Goal: Task Accomplishment & Management: Use online tool/utility

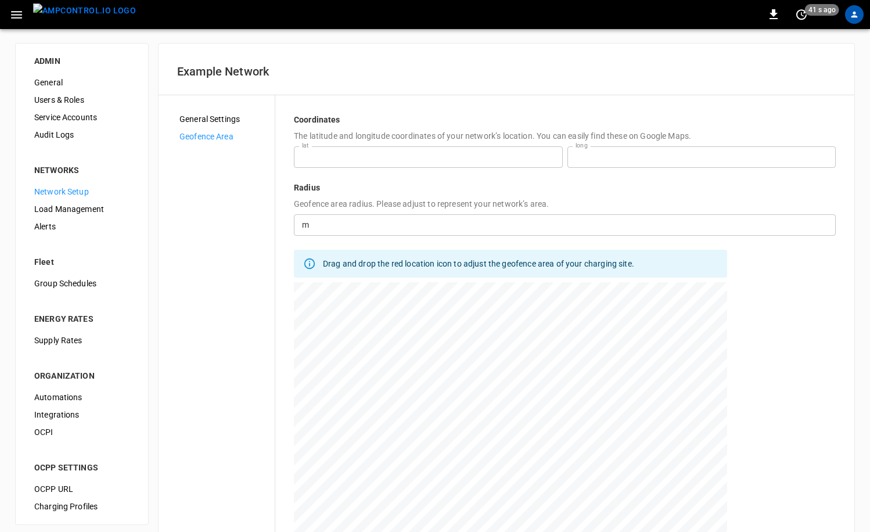
scroll to position [95, 0]
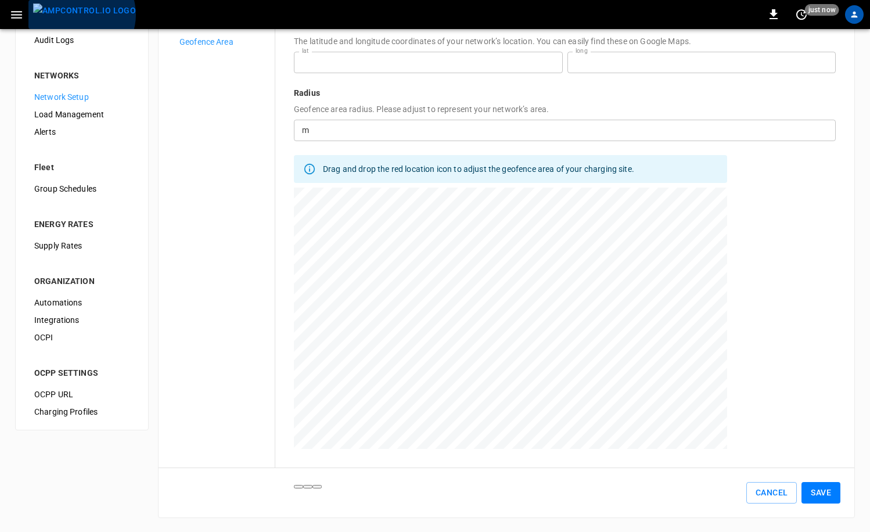
click at [81, 15] on img "menu" at bounding box center [84, 10] width 103 height 15
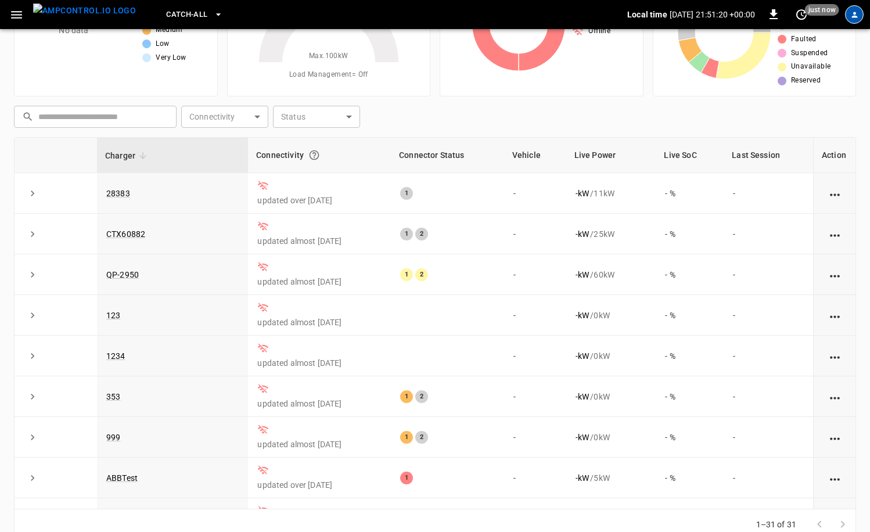
click at [852, 15] on icon "profile-icon" at bounding box center [855, 14] width 9 height 9
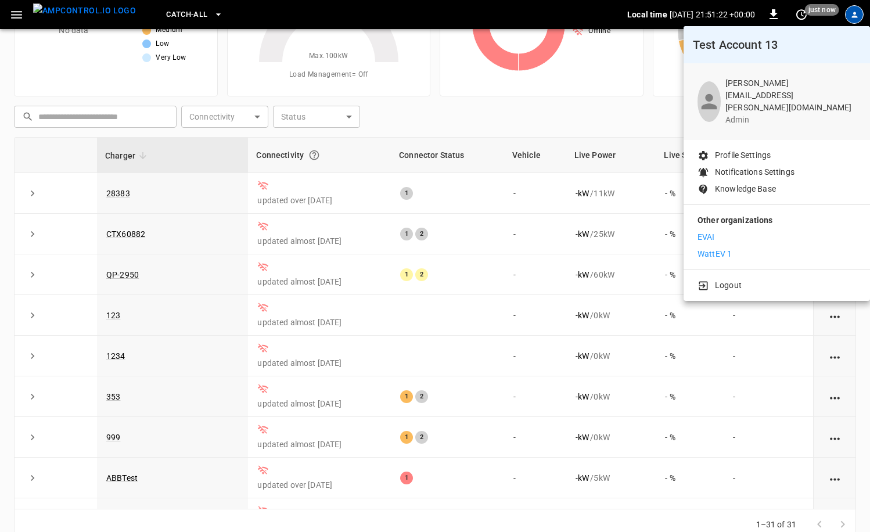
click at [746, 248] on li "WattEV 1" at bounding box center [777, 254] width 159 height 12
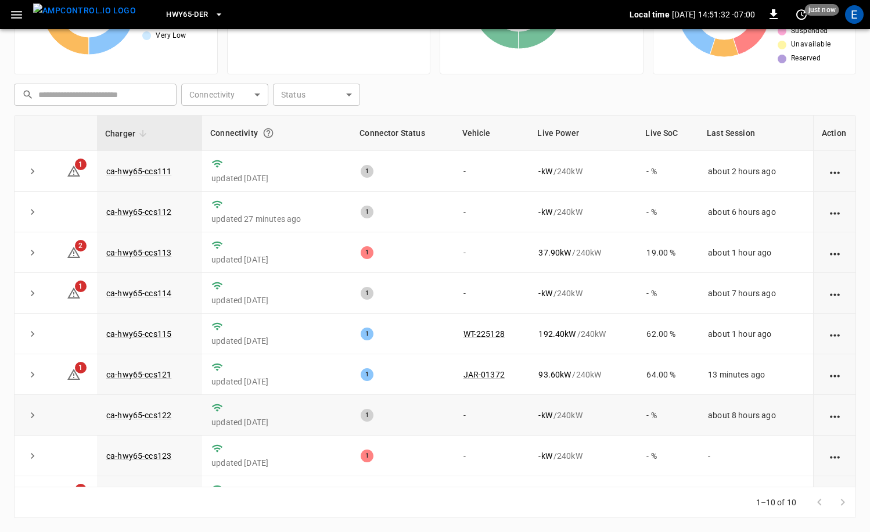
scroll to position [71, 0]
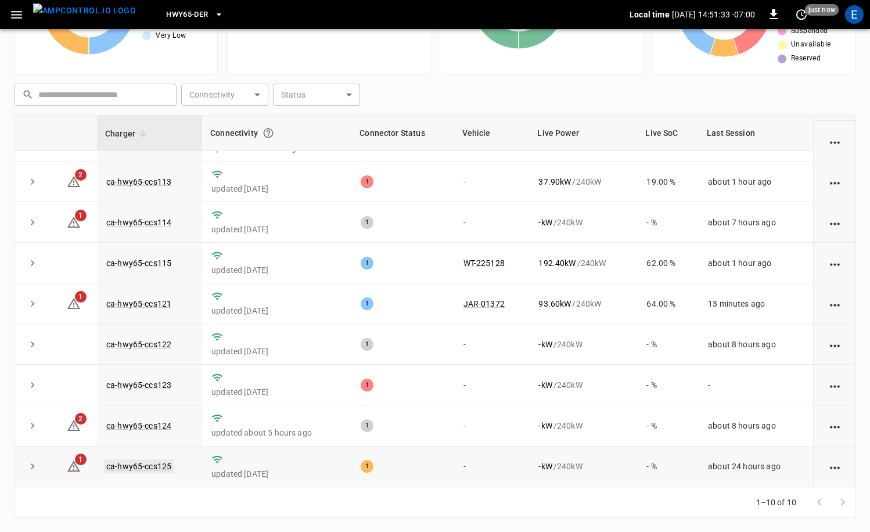
click at [128, 467] on link "ca-hwy65-ccs125" at bounding box center [139, 467] width 70 height 14
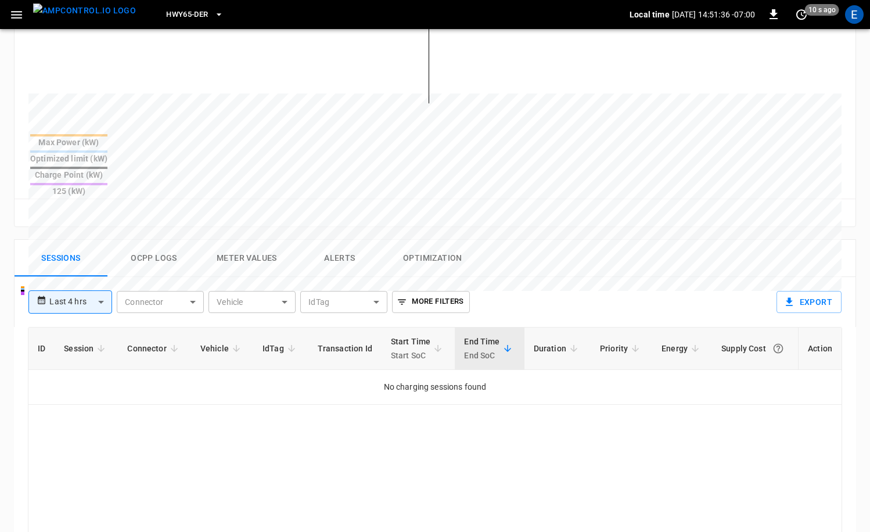
scroll to position [357, 0]
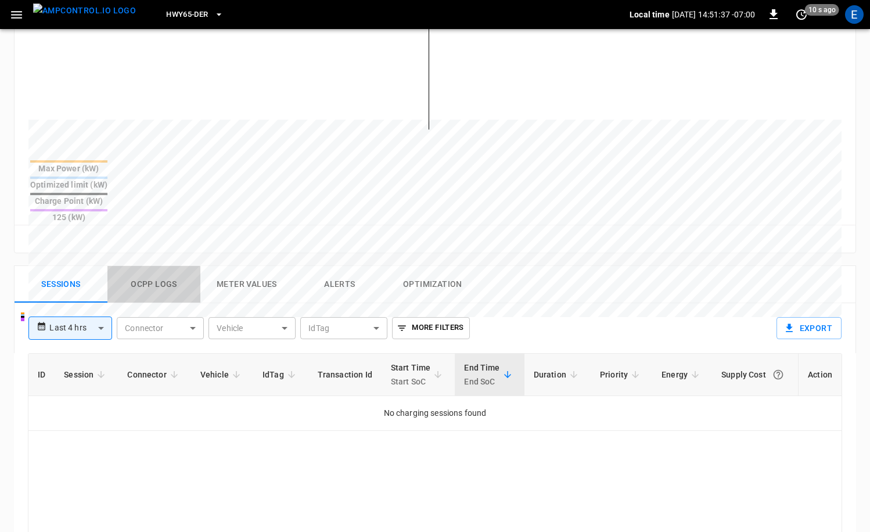
click at [161, 266] on button "Ocpp logs" at bounding box center [153, 284] width 93 height 37
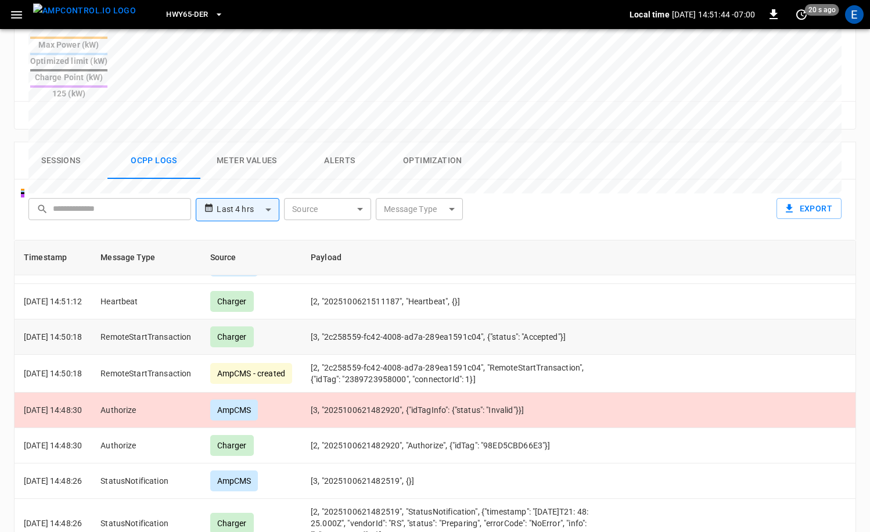
scroll to position [106, 0]
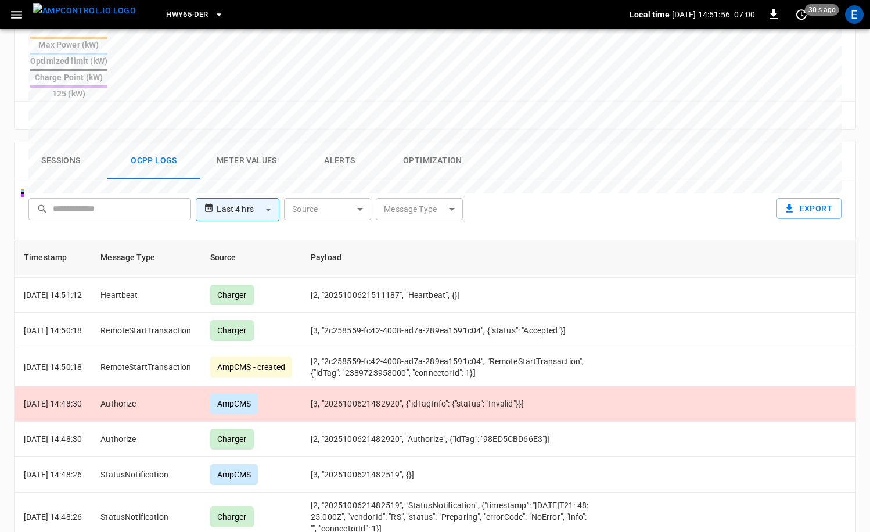
click at [604, 189] on div "**********" at bounding box center [433, 207] width 818 height 37
click at [616, 189] on div "**********" at bounding box center [433, 207] width 818 height 37
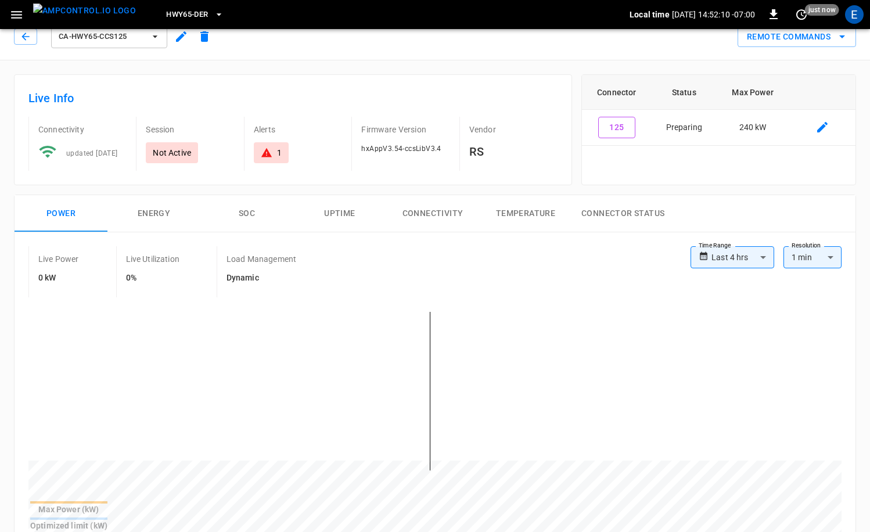
scroll to position [0, 0]
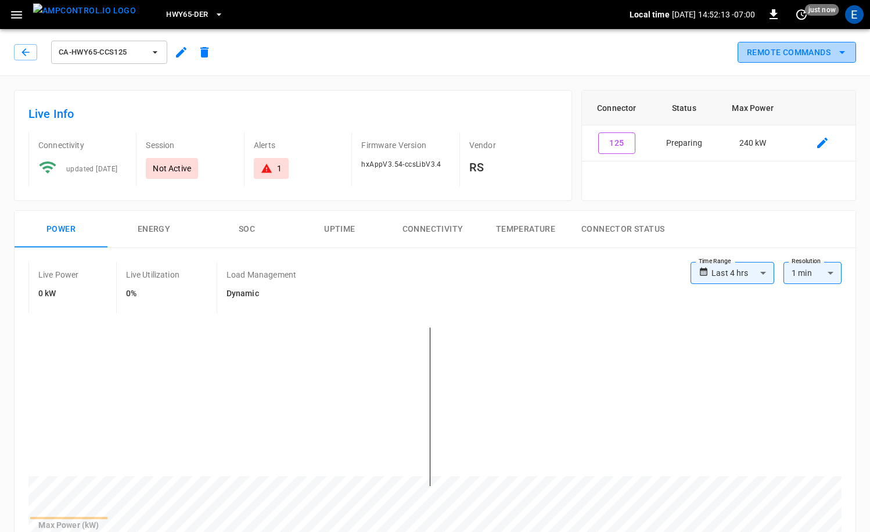
click at [823, 49] on button "Remote Commands" at bounding box center [797, 52] width 119 height 21
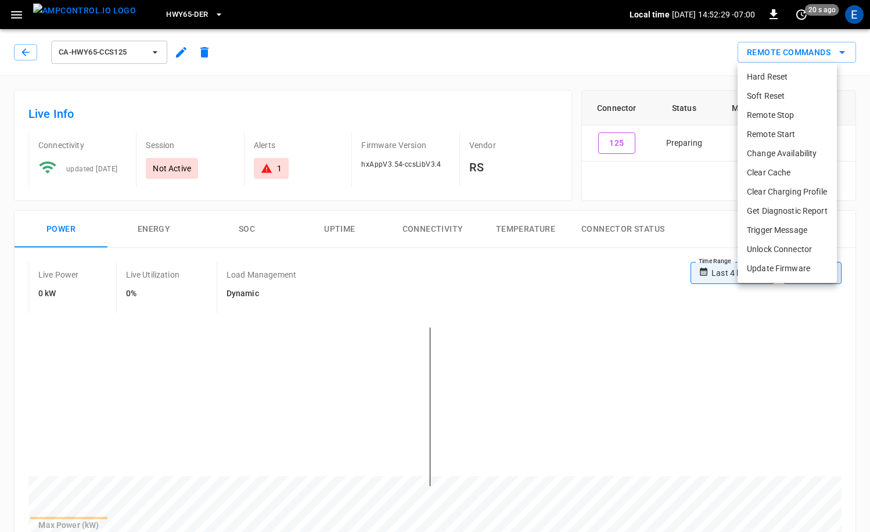
click at [805, 131] on li "Remote Start" at bounding box center [787, 134] width 99 height 19
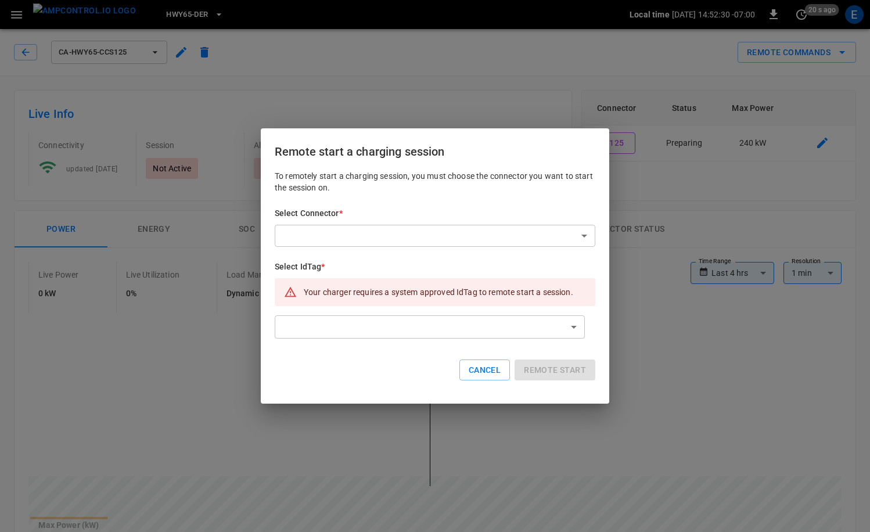
click at [519, 223] on div "Select Connector * ​ ​" at bounding box center [435, 227] width 321 height 40
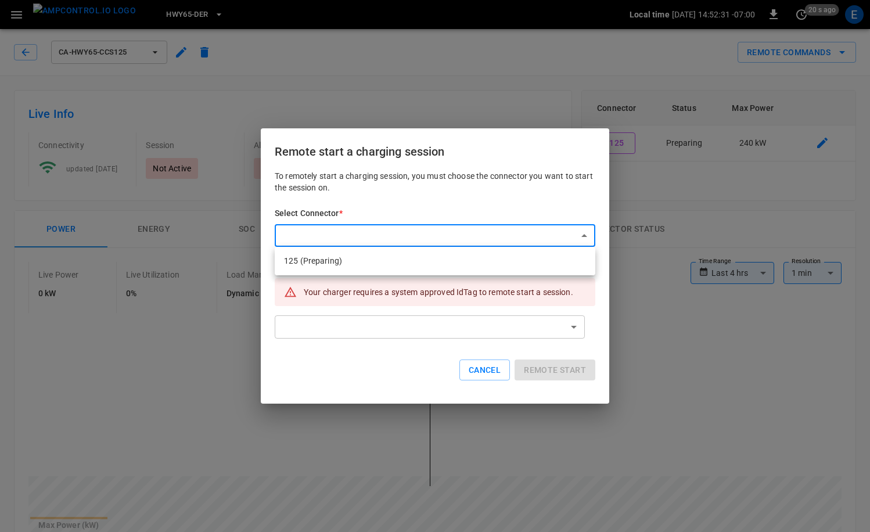
click at [431, 261] on li "125 (Preparing)" at bounding box center [435, 261] width 321 height 19
type input "**********"
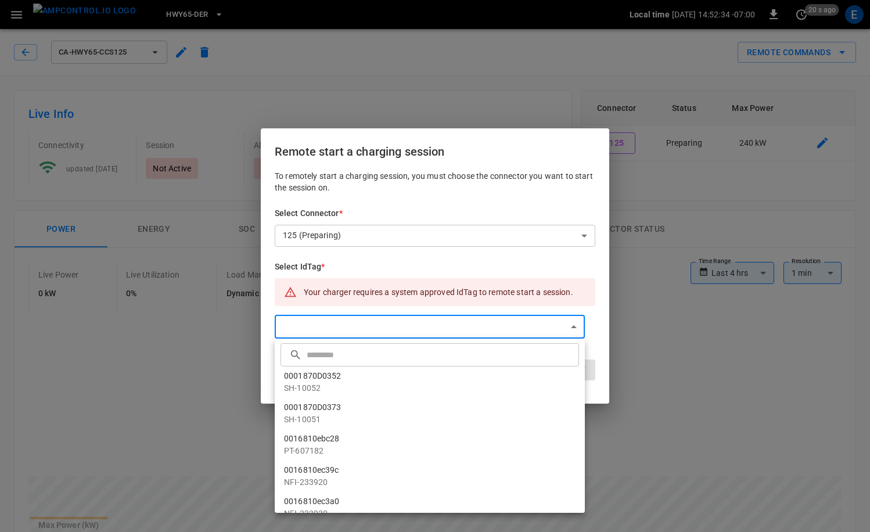
click at [668, 296] on div at bounding box center [435, 266] width 870 height 532
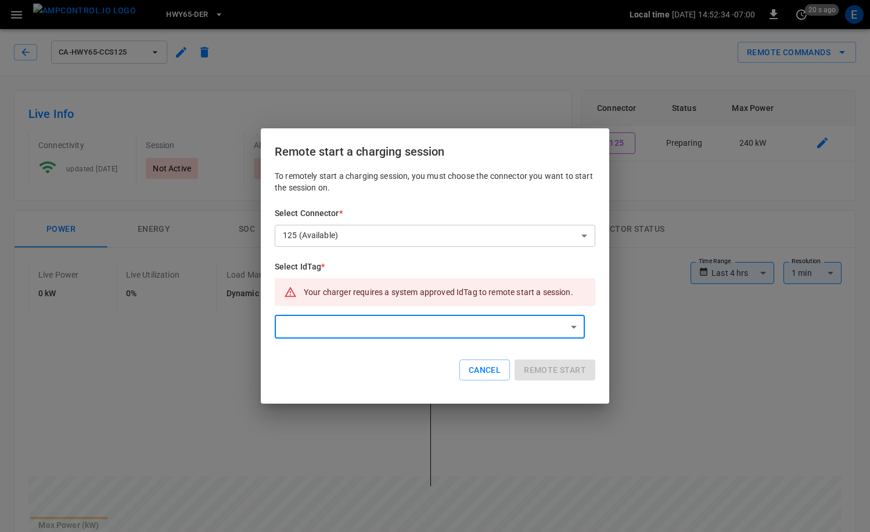
scroll to position [334, 0]
click at [492, 371] on button "Cancel" at bounding box center [485, 370] width 51 height 21
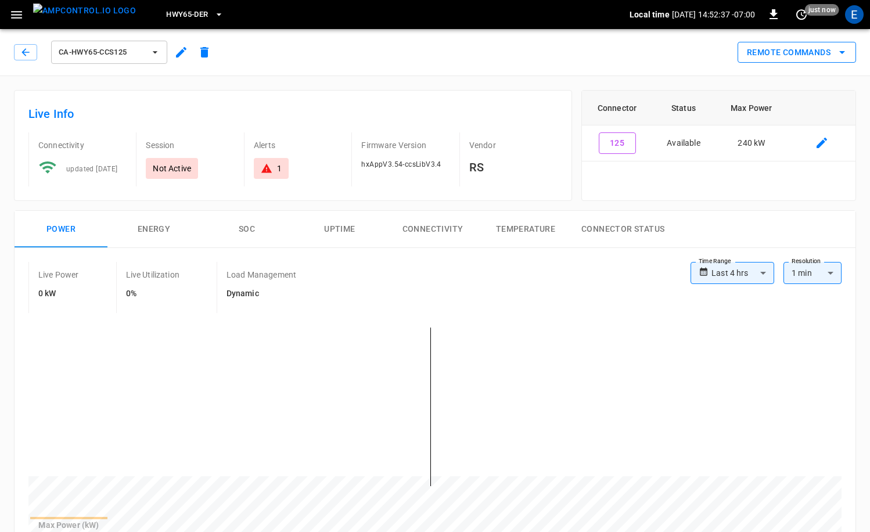
click at [820, 60] on button "Remote Commands" at bounding box center [797, 52] width 119 height 21
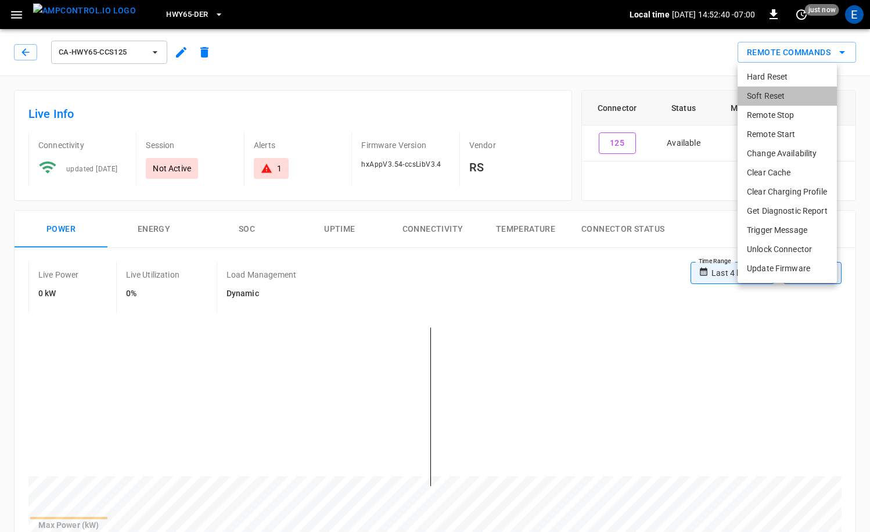
click at [772, 98] on li "Soft Reset" at bounding box center [787, 96] width 99 height 19
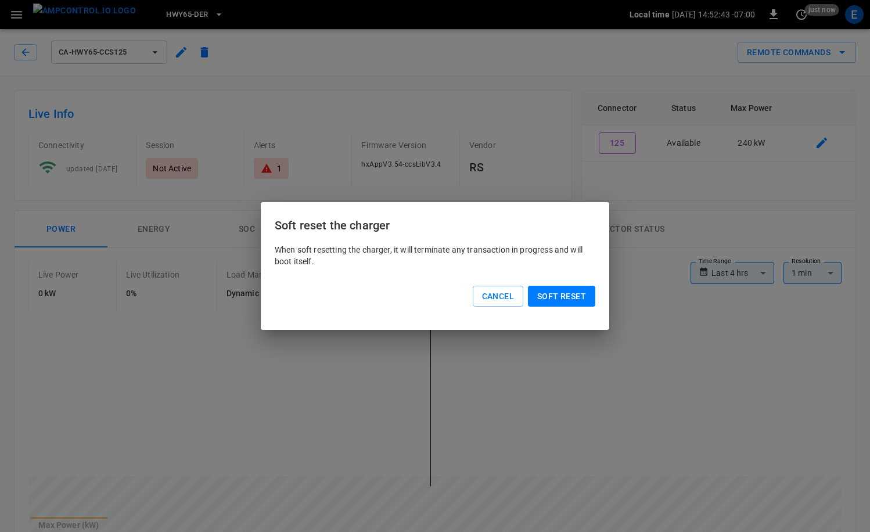
click at [554, 296] on button "Soft reset" at bounding box center [561, 296] width 67 height 21
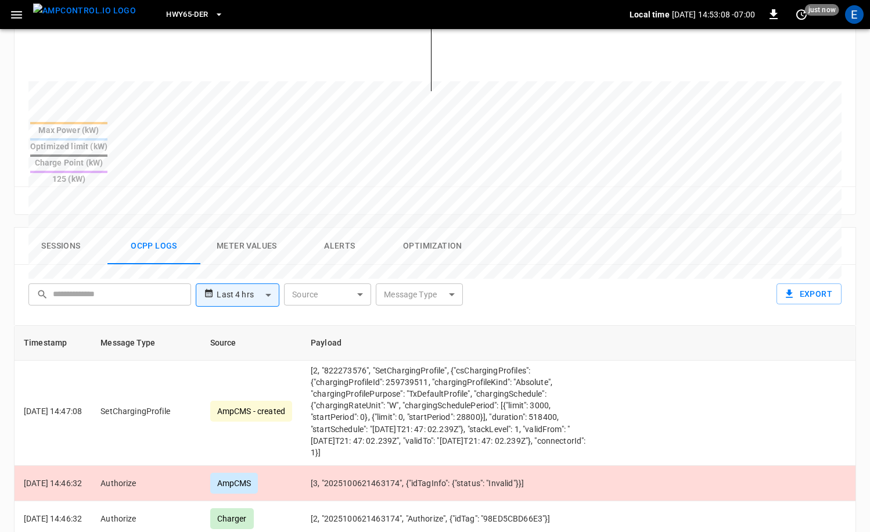
scroll to position [858, 0]
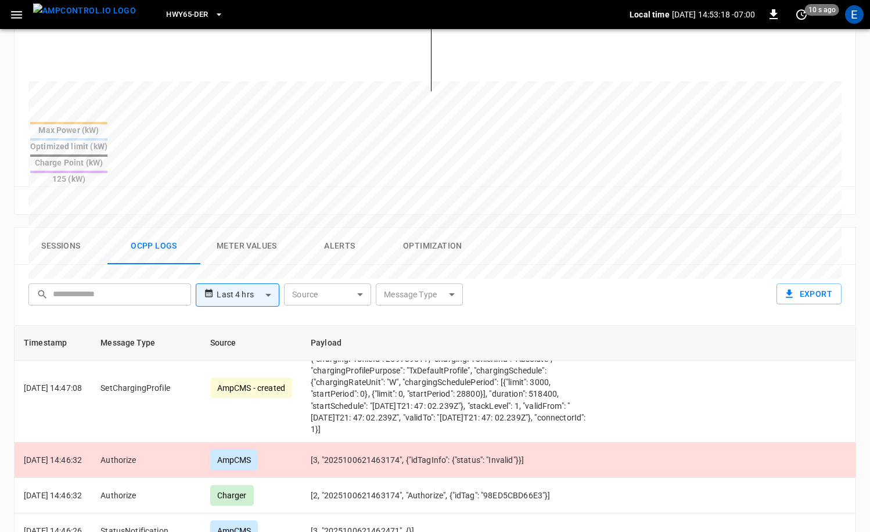
click at [616, 274] on div "**********" at bounding box center [433, 292] width 818 height 37
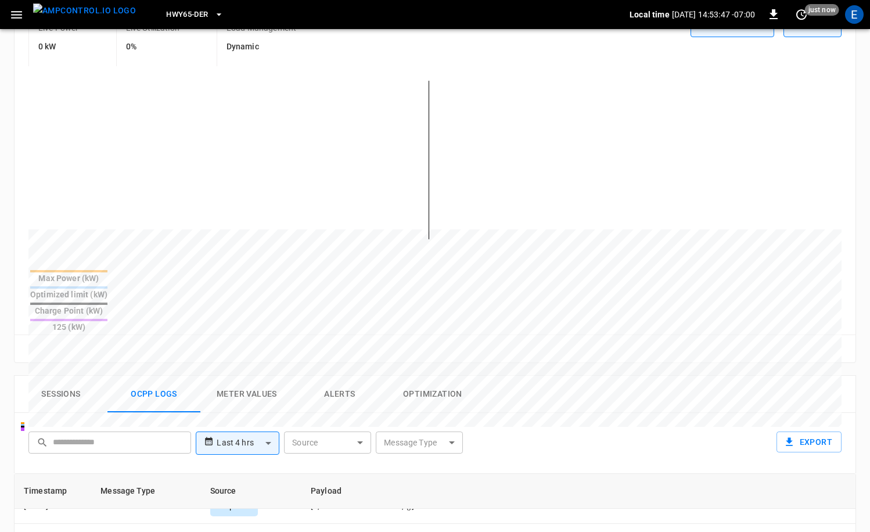
scroll to position [379, 0]
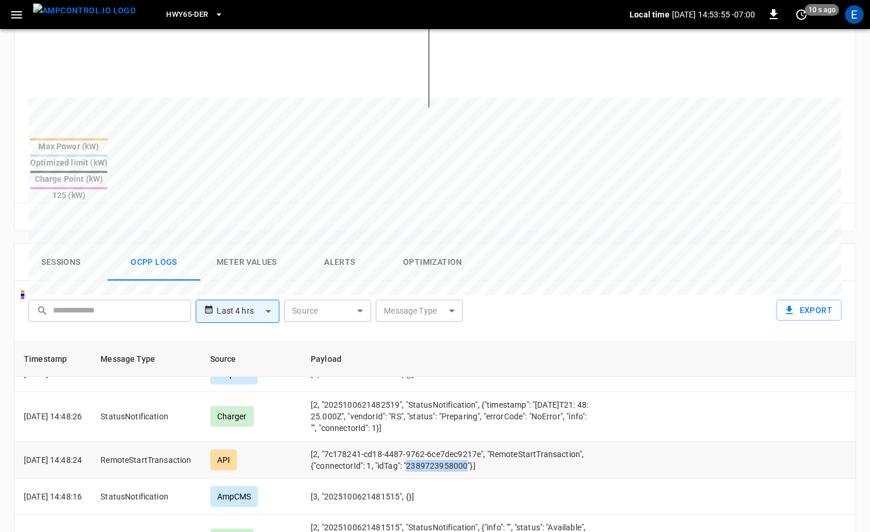
drag, startPoint x: 527, startPoint y: 431, endPoint x: 584, endPoint y: 432, distance: 57.0
click at [584, 442] on td "[2, "7c178241-cd18-4487-9762-6ce7dec9217e", "RemoteStartTransaction", {"connect…" at bounding box center [453, 461] width 302 height 38
click at [576, 442] on td "[2, "7c178241-cd18-4487-9762-6ce7dec9217e", "RemoteStartTransaction", {"connect…" at bounding box center [453, 461] width 302 height 38
drag, startPoint x: 580, startPoint y: 432, endPoint x: 526, endPoint y: 431, distance: 54.0
click at [526, 442] on td "[2, "7c178241-cd18-4487-9762-6ce7dec9217e", "RemoteStartTransaction", {"connect…" at bounding box center [453, 461] width 302 height 38
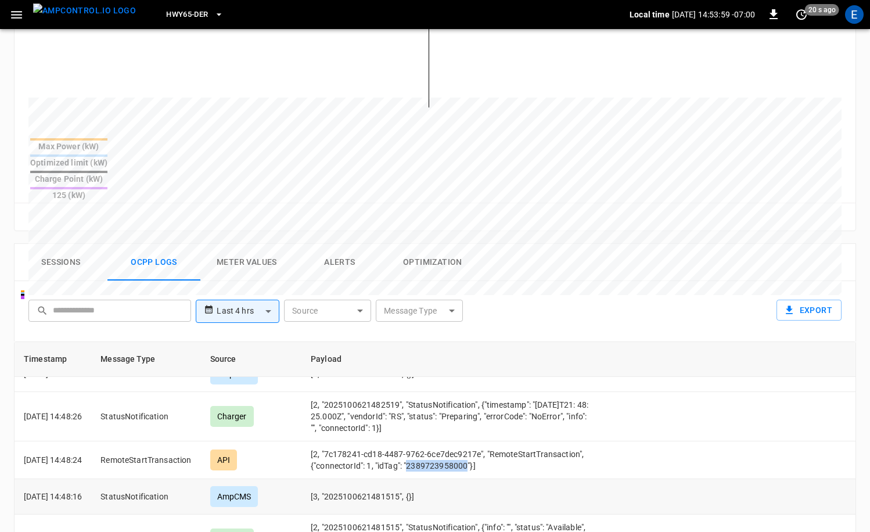
copy td "2389723958000"
click at [612, 291] on div "**********" at bounding box center [433, 309] width 818 height 37
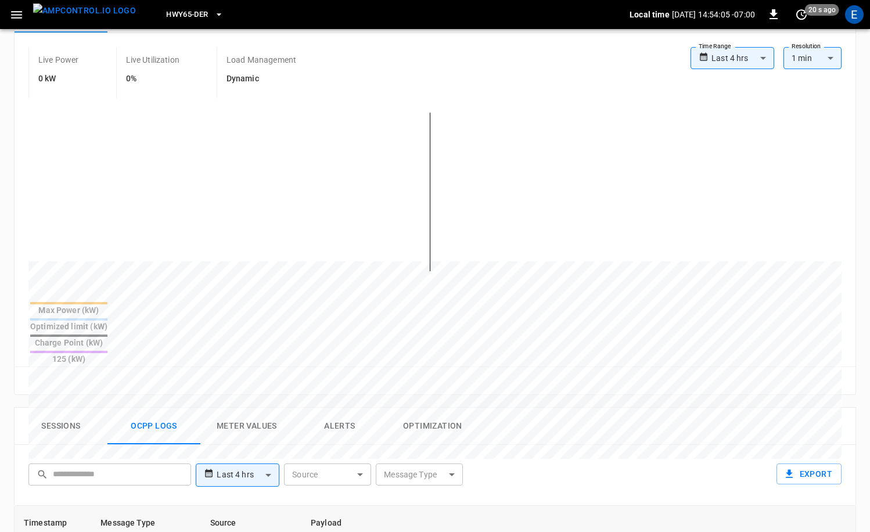
scroll to position [0, 0]
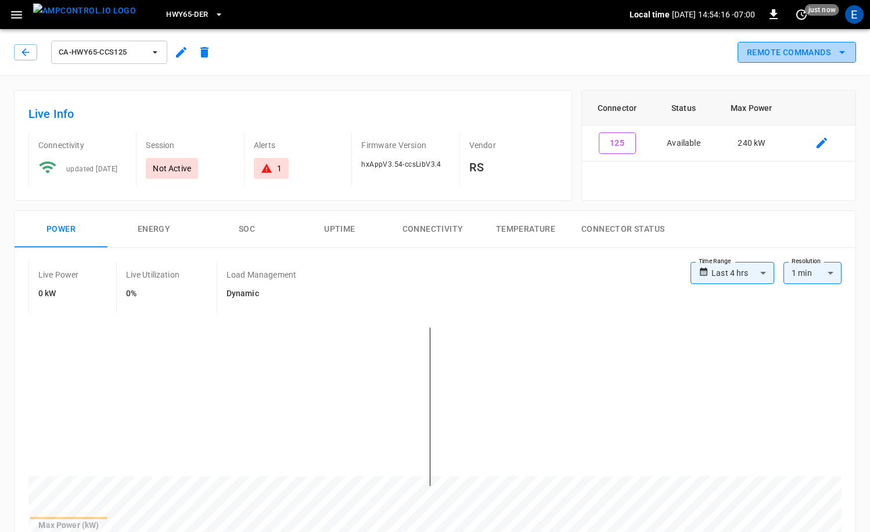
click at [817, 45] on button "Remote Commands" at bounding box center [797, 52] width 119 height 21
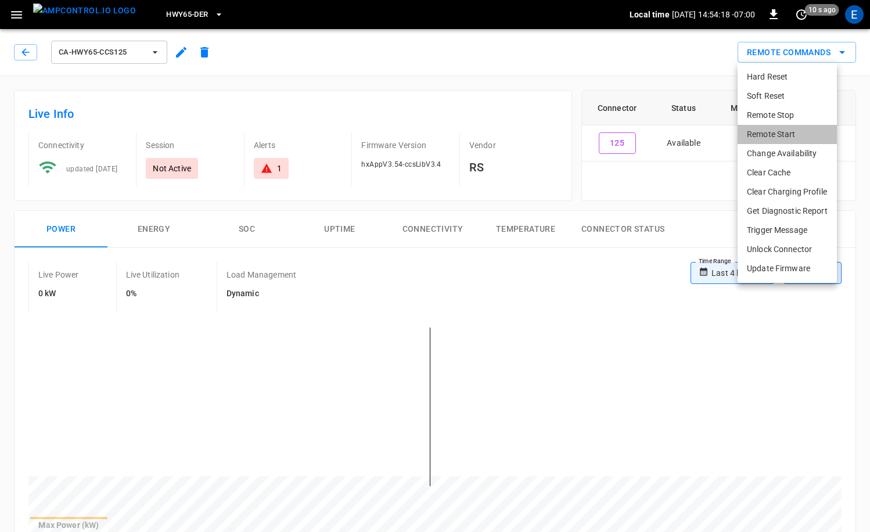
click at [788, 131] on li "Remote Start" at bounding box center [787, 134] width 99 height 19
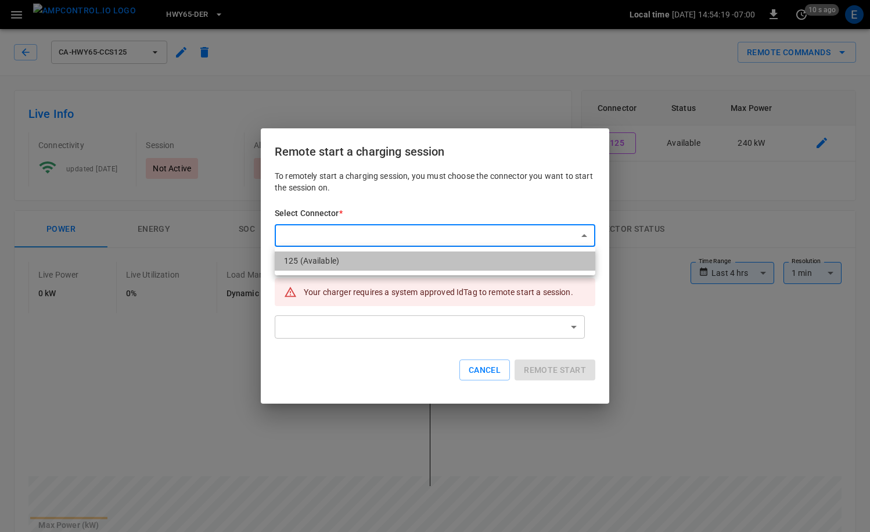
click at [392, 264] on li "125 (Available)" at bounding box center [435, 261] width 321 height 19
type input "**********"
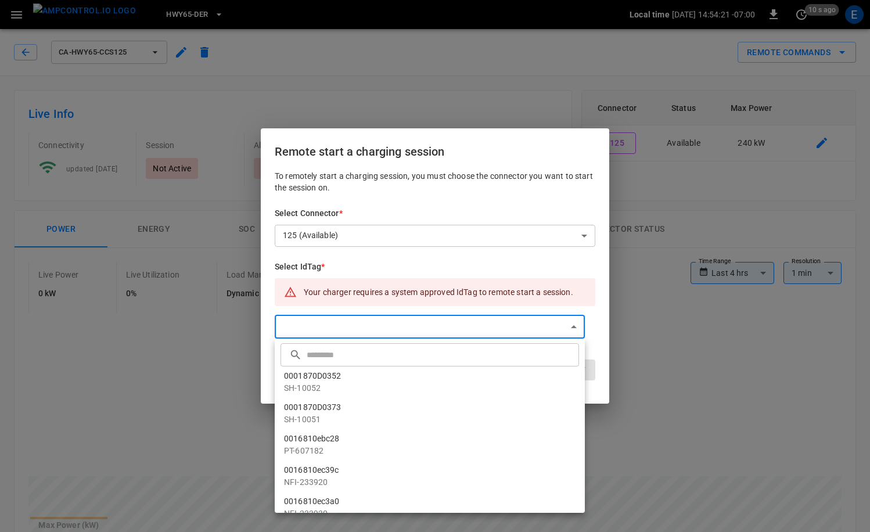
click at [375, 355] on input "text" at bounding box center [442, 354] width 270 height 31
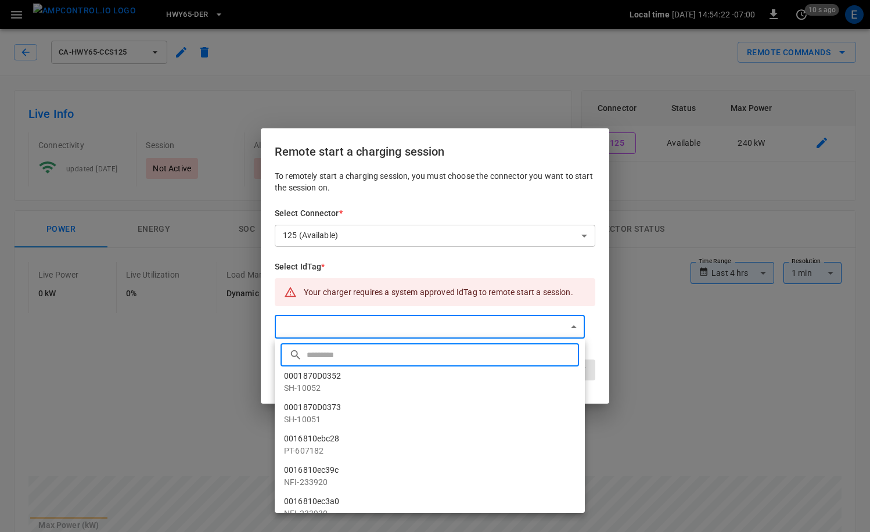
paste input "**********"
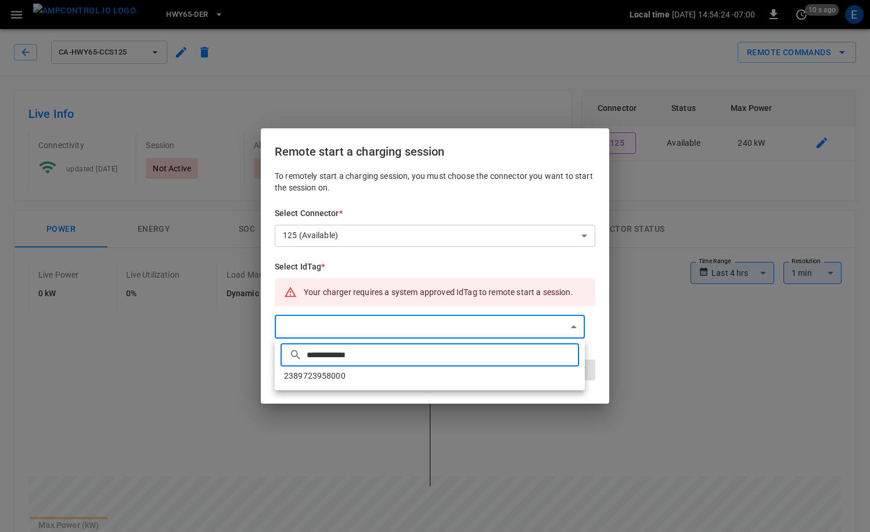
type input "**********"
click at [381, 377] on li "2389723958000" at bounding box center [430, 376] width 310 height 19
type input "**********"
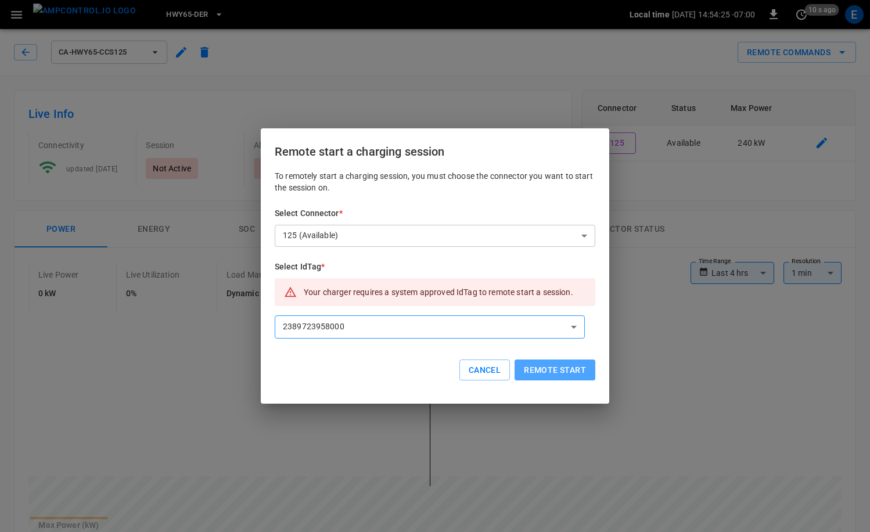
click at [557, 372] on button "Remote start" at bounding box center [555, 370] width 81 height 21
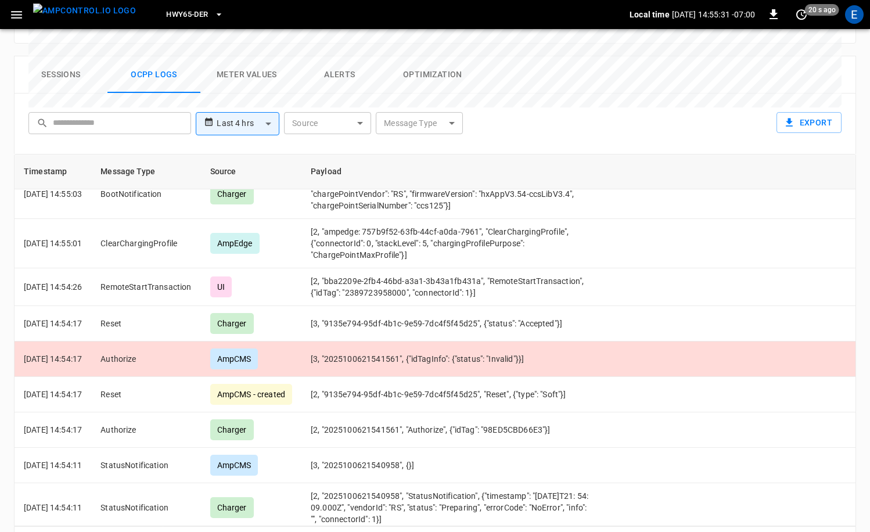
scroll to position [204, 0]
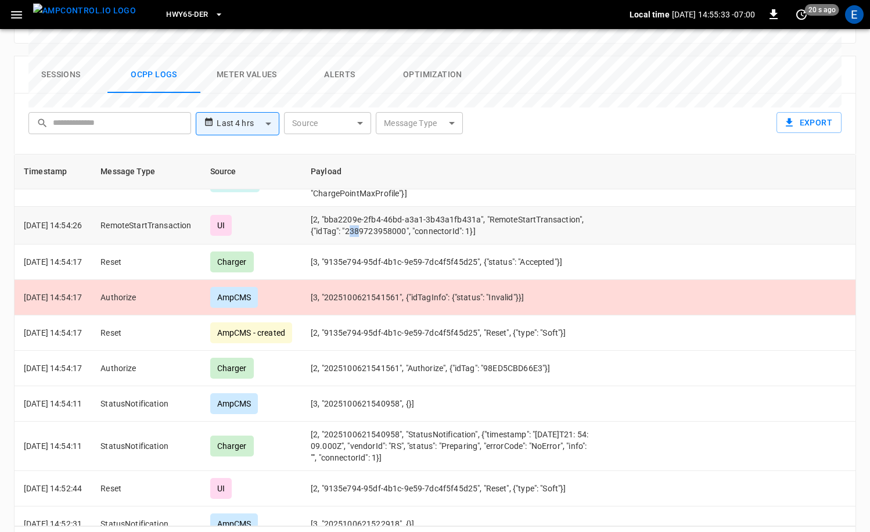
drag, startPoint x: 466, startPoint y: 192, endPoint x: 477, endPoint y: 191, distance: 11.1
click at [477, 207] on td "[2, "bba2209e-2fb4-46bd-a3a1-3b43a1fb431a", "RemoteStartTransaction", {"idTag":…" at bounding box center [453, 226] width 302 height 38
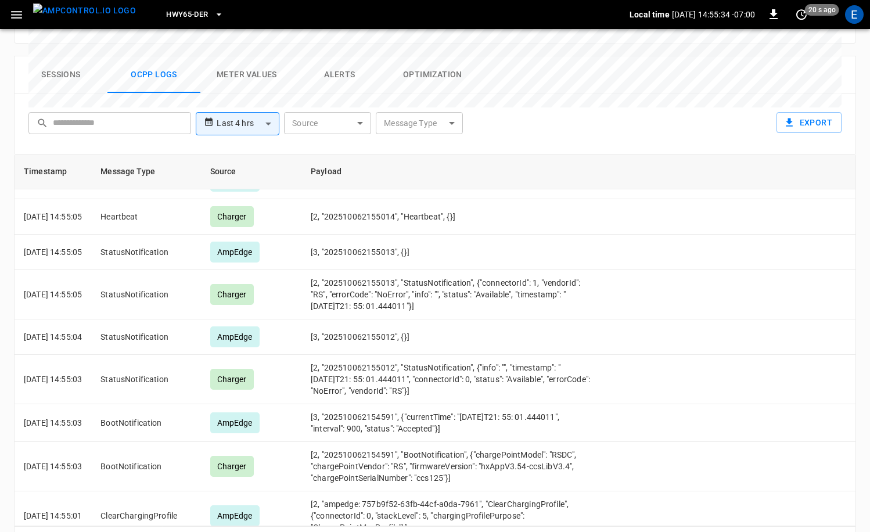
scroll to position [540, 0]
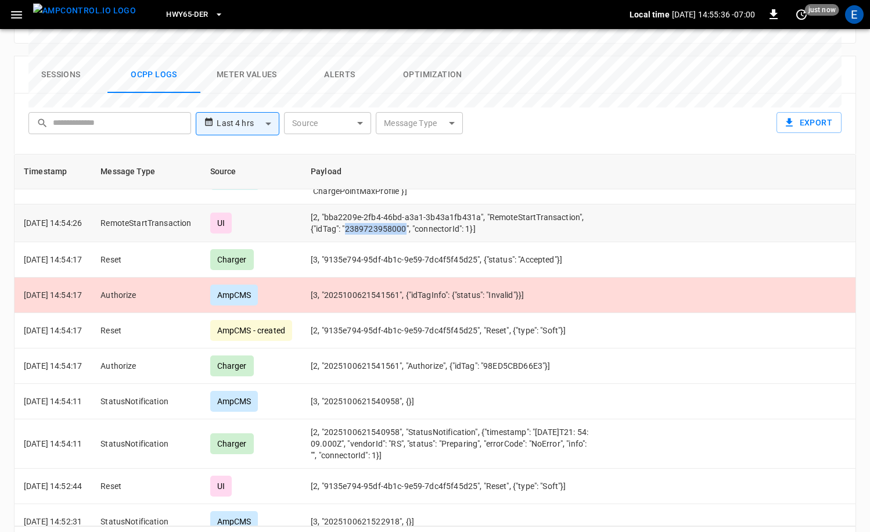
drag, startPoint x: 465, startPoint y: 195, endPoint x: 522, endPoint y: 190, distance: 57.2
click at [522, 205] on td "[2, "bba2209e-2fb4-46bd-a3a1-3b43a1fb431a", "RemoteStartTransaction", {"idTag":…" at bounding box center [453, 224] width 302 height 38
copy td "2389723958000"
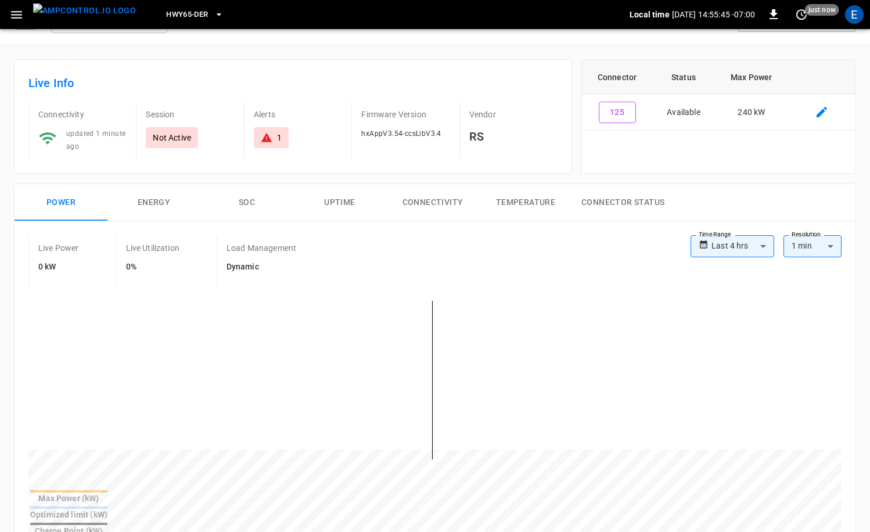
scroll to position [1, 0]
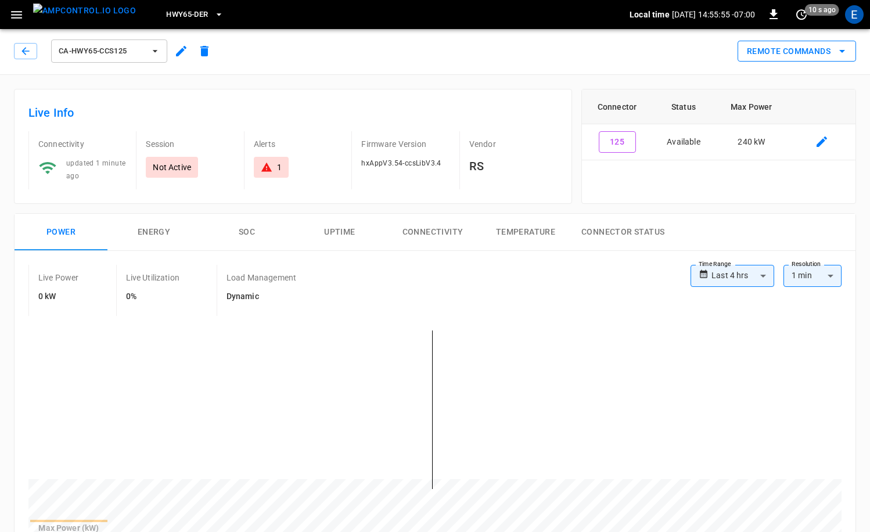
click at [780, 56] on button "Remote Commands" at bounding box center [797, 51] width 119 height 21
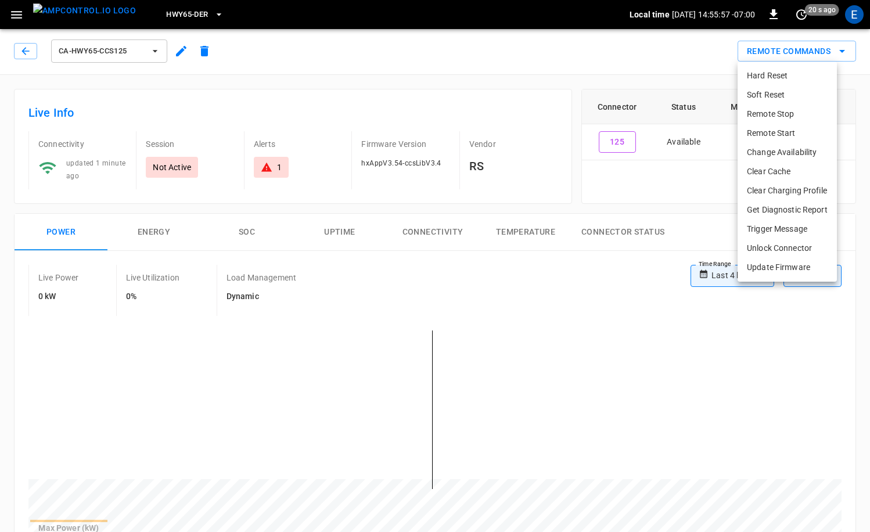
click at [589, 77] on div at bounding box center [435, 266] width 870 height 532
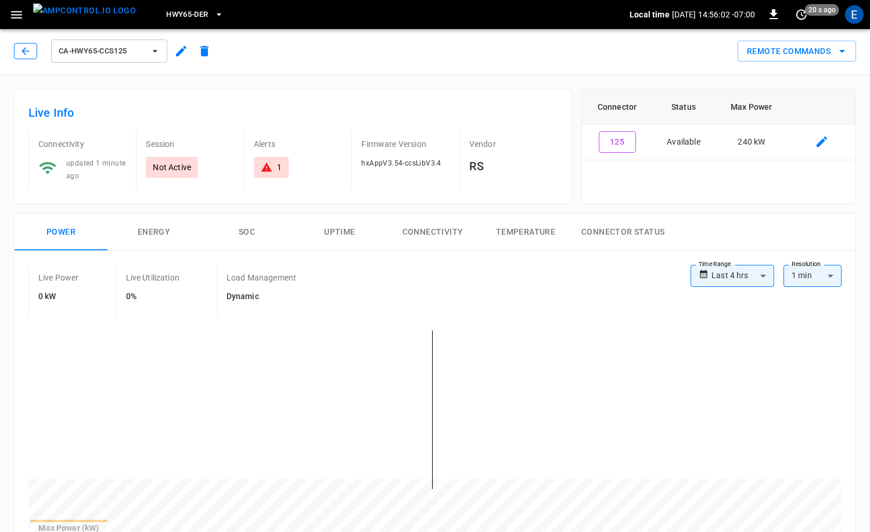
click at [22, 46] on icon "button" at bounding box center [26, 51] width 12 height 12
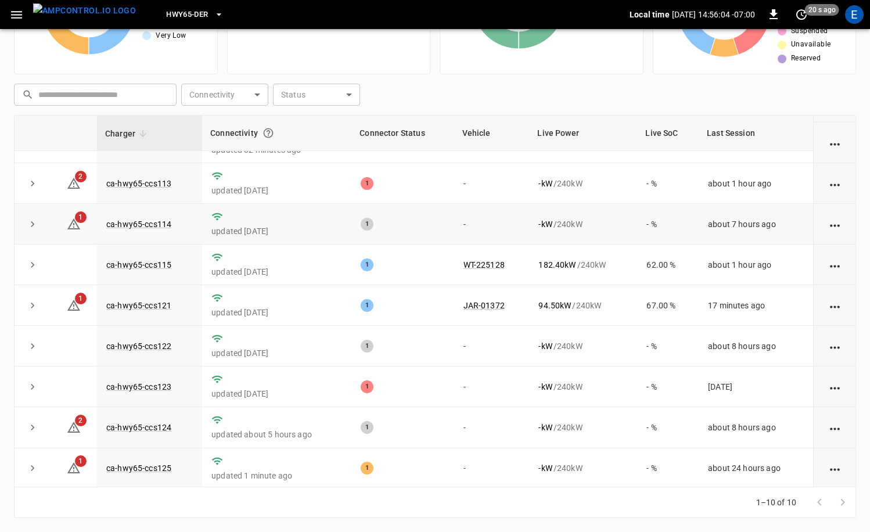
scroll to position [71, 0]
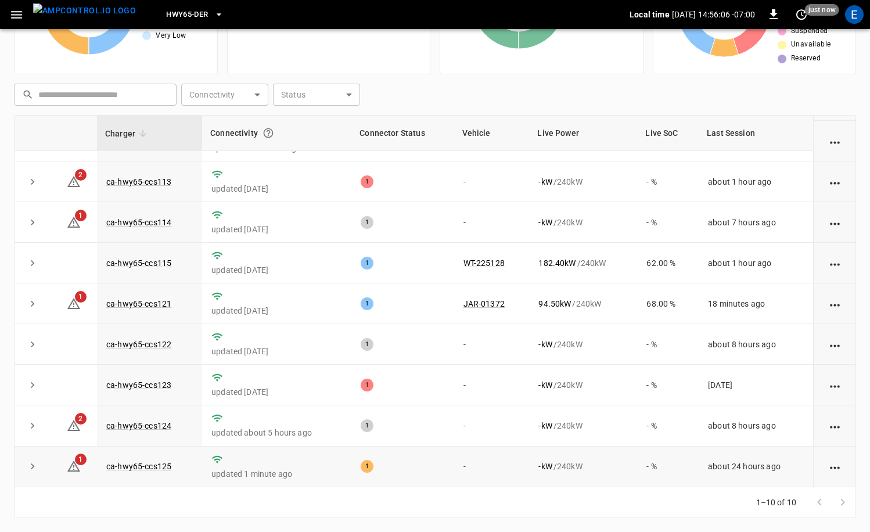
click at [158, 461] on td "ca-hwy65-ccs125" at bounding box center [149, 467] width 105 height 41
click at [157, 462] on link "ca-hwy65-ccs125" at bounding box center [139, 467] width 70 height 14
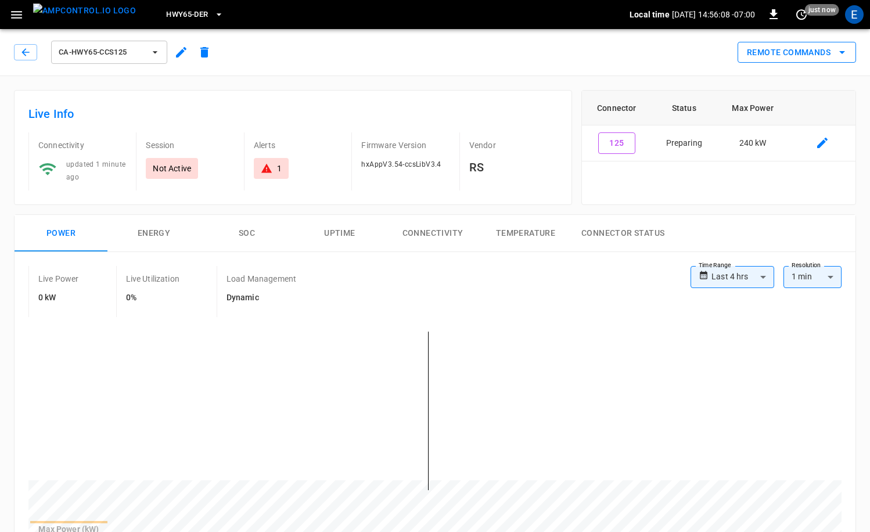
click at [804, 51] on button "Remote Commands" at bounding box center [797, 52] width 119 height 21
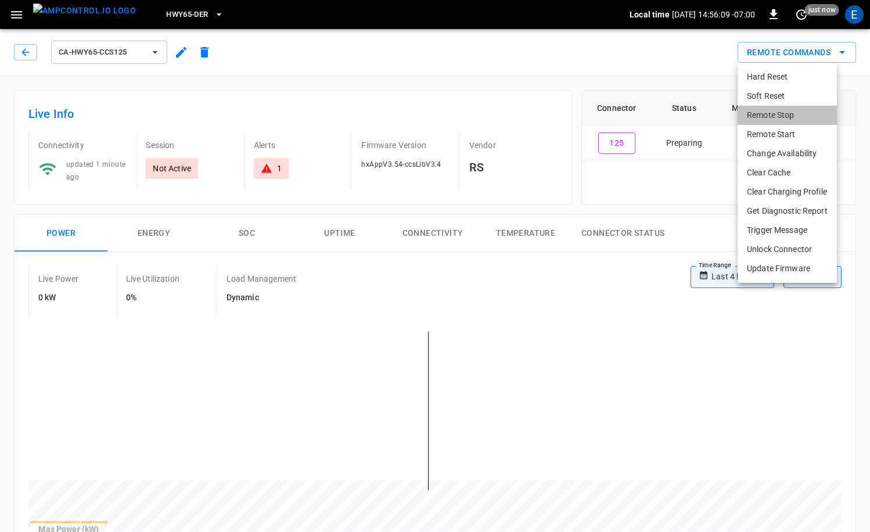
click at [784, 116] on li "Remote Stop" at bounding box center [787, 115] width 99 height 19
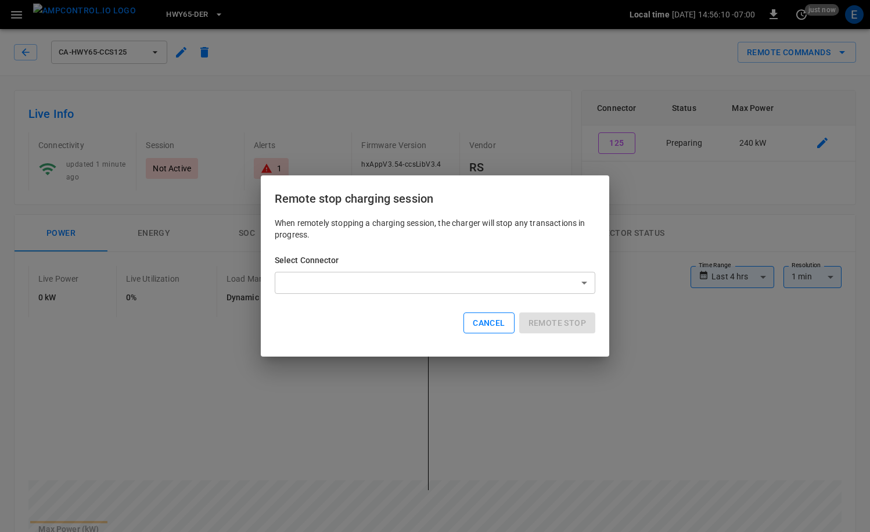
click at [490, 323] on button "Cancel" at bounding box center [489, 323] width 51 height 21
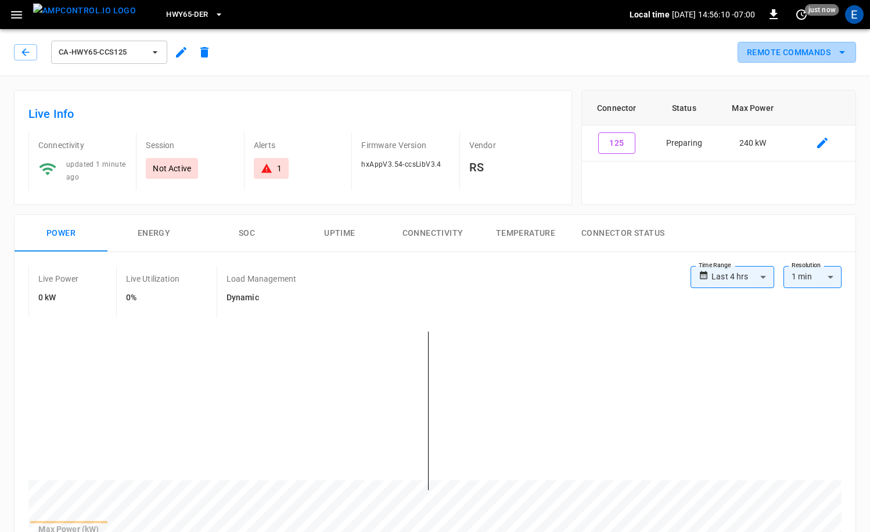
click at [778, 59] on button "Remote Commands" at bounding box center [797, 52] width 119 height 21
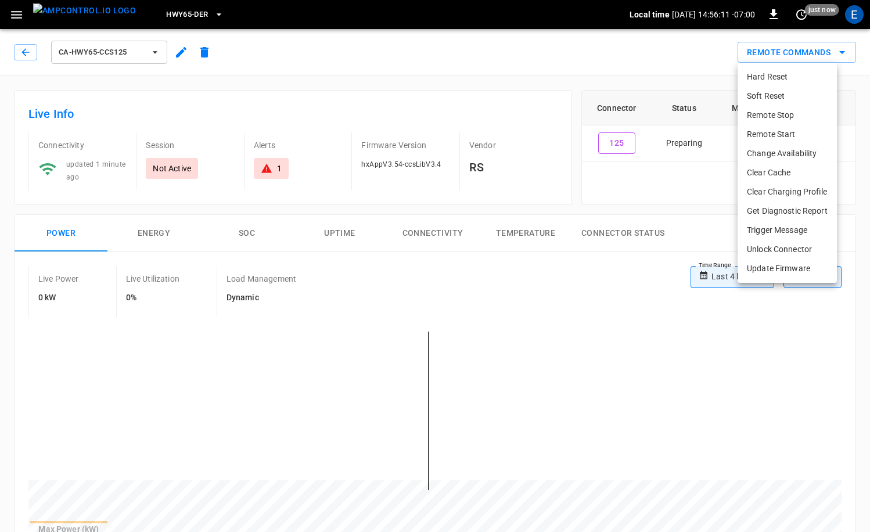
click at [766, 134] on li "Remote Start" at bounding box center [787, 134] width 99 height 19
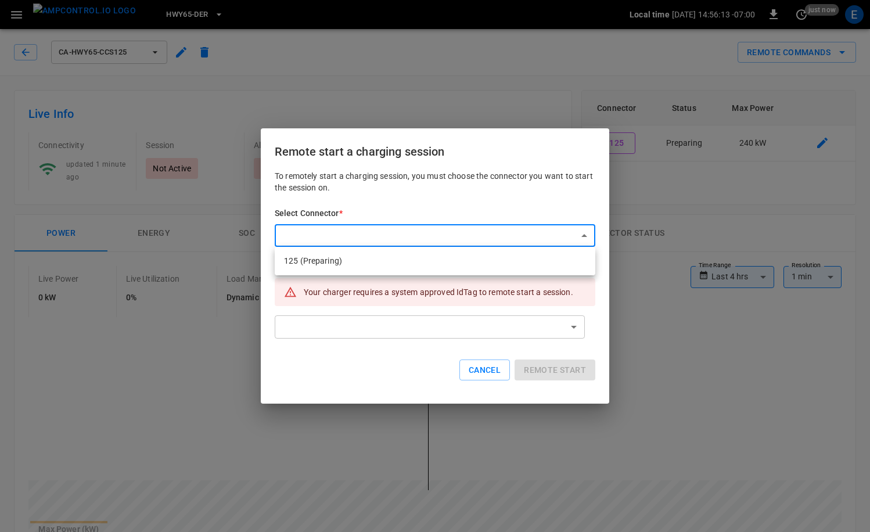
click at [378, 263] on li "125 (Preparing)" at bounding box center [435, 261] width 321 height 19
type input "**********"
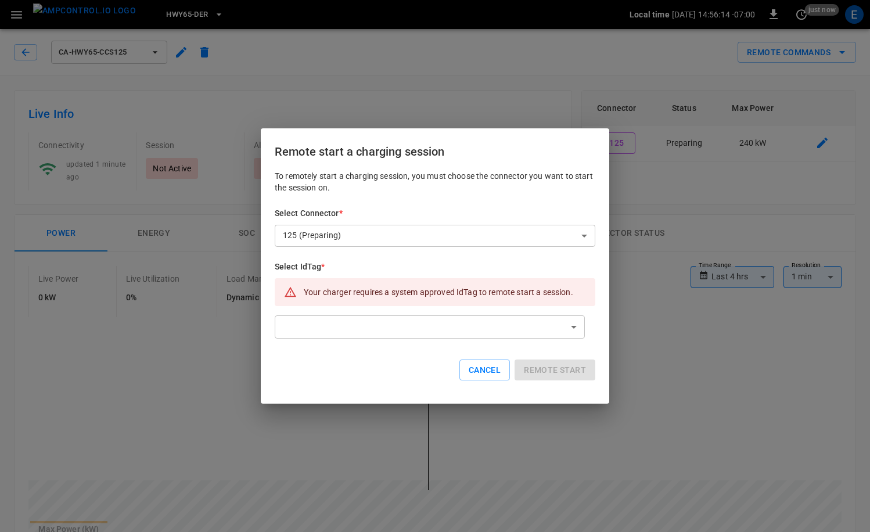
click at [390, 311] on div "Select IdTag * Your charger requires a system approved IdTag to remote start a …" at bounding box center [435, 301] width 321 height 80
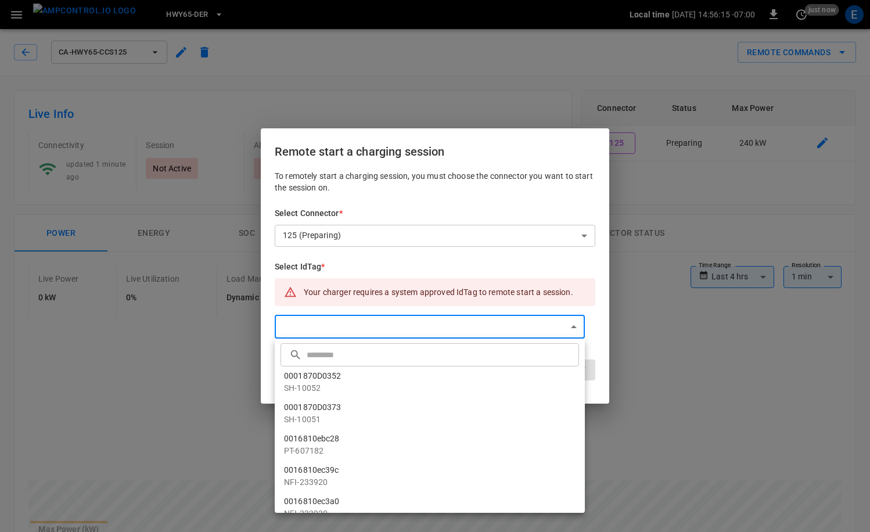
click at [342, 352] on input "text" at bounding box center [442, 354] width 270 height 31
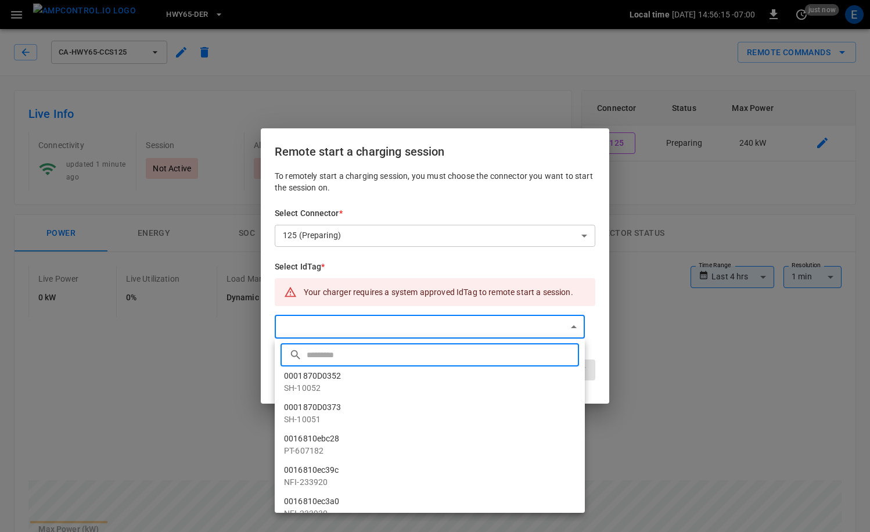
paste input "**********"
type input "**********"
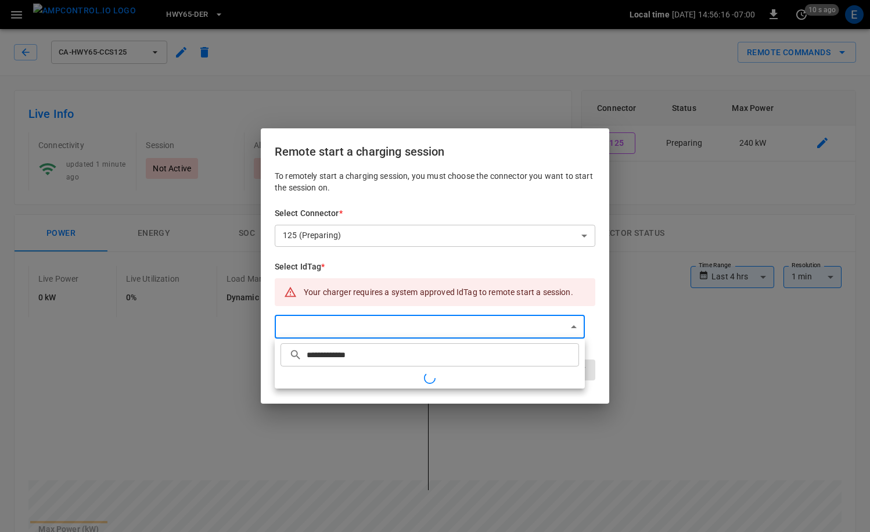
click at [594, 379] on div at bounding box center [435, 266] width 870 height 532
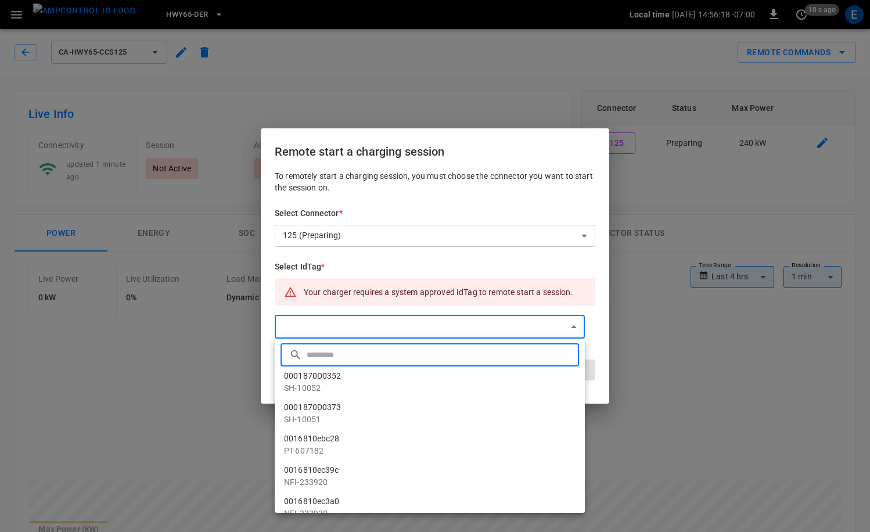
click at [402, 349] on input "text" at bounding box center [442, 354] width 270 height 31
paste input "**********"
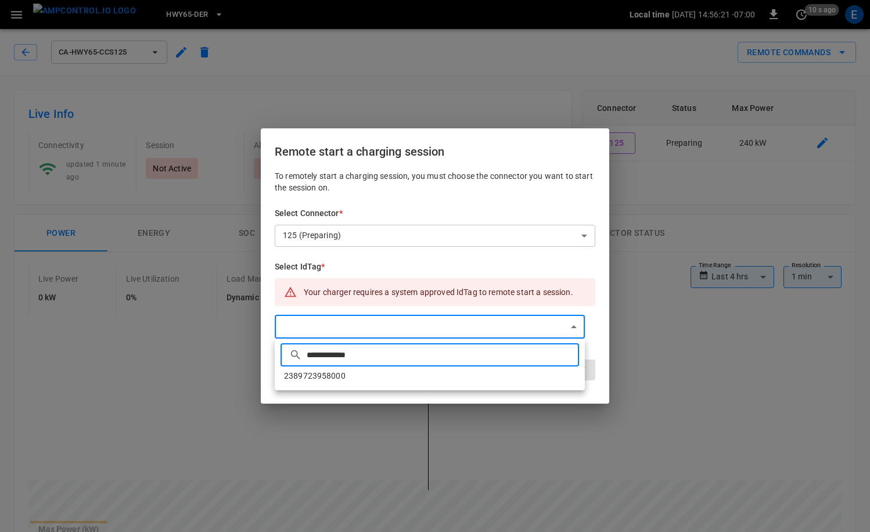
type input "**********"
click at [349, 374] on li "2389723958000" at bounding box center [430, 376] width 310 height 19
type input "**********"
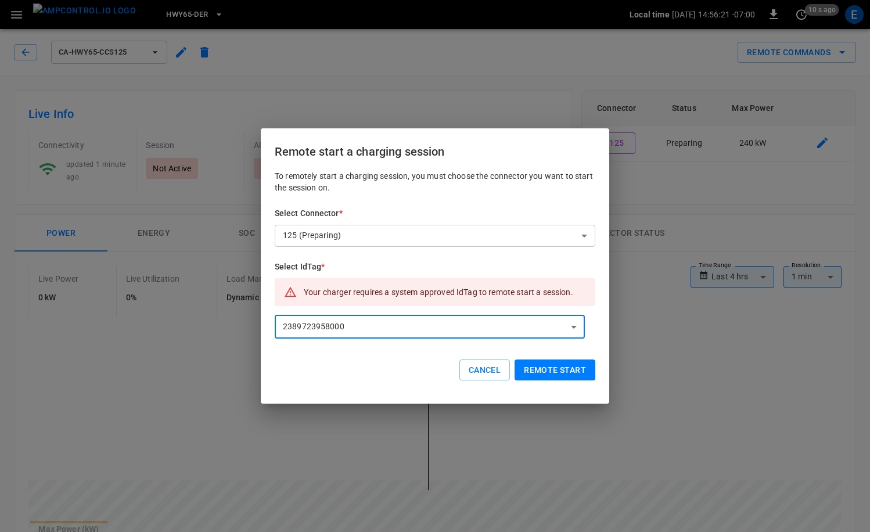
click at [557, 374] on button "Remote start" at bounding box center [555, 370] width 81 height 21
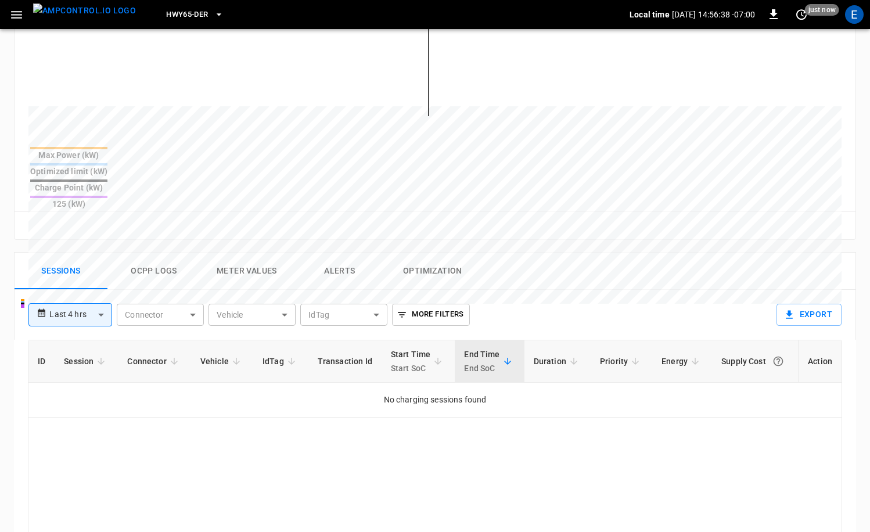
scroll to position [378, 0]
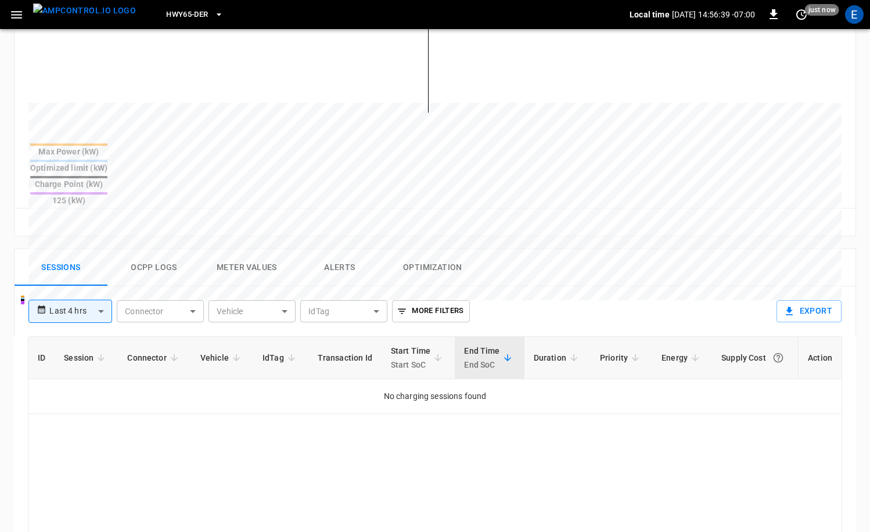
click at [173, 249] on button "Ocpp logs" at bounding box center [153, 267] width 93 height 37
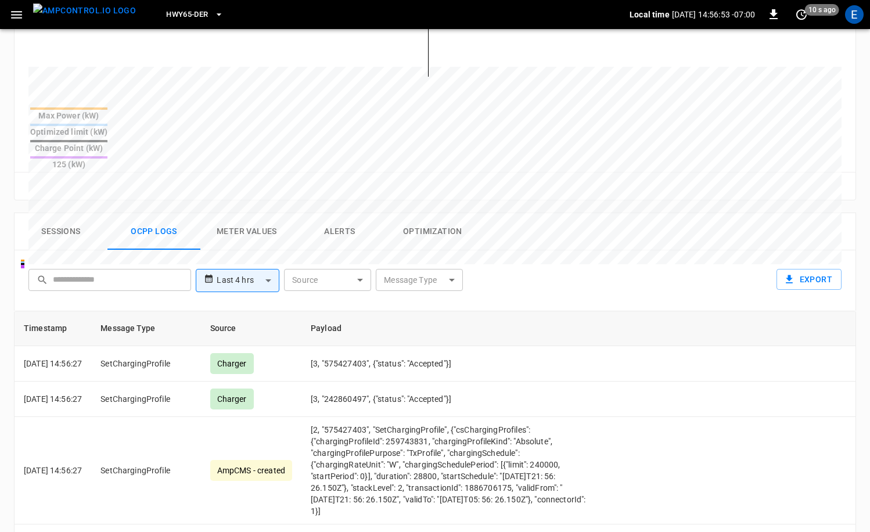
scroll to position [428, 0]
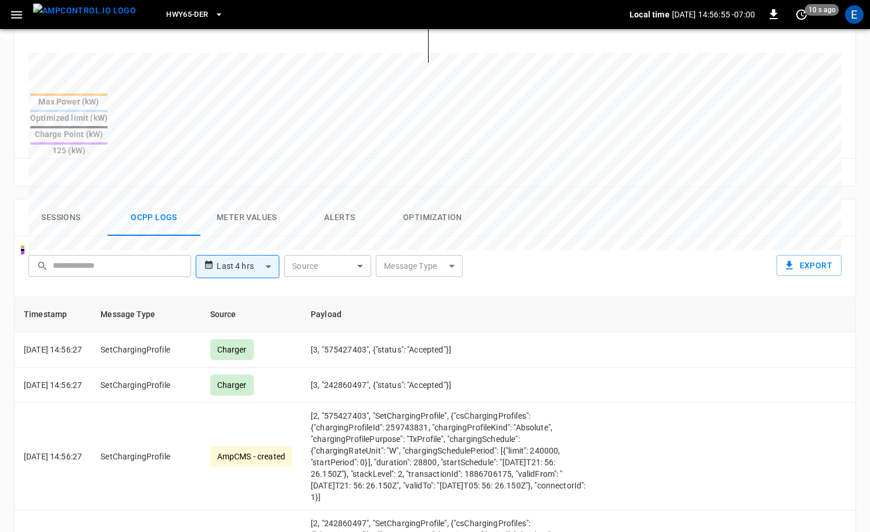
click at [62, 199] on button "Sessions" at bounding box center [61, 217] width 93 height 37
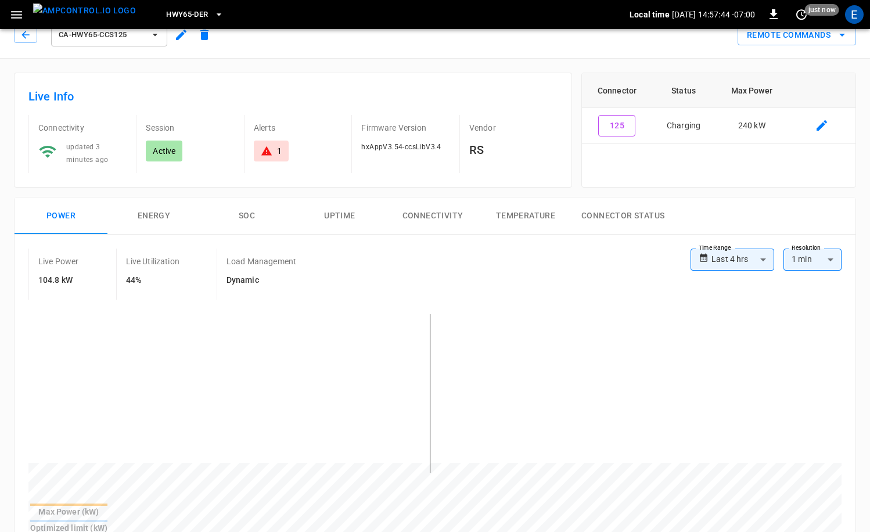
scroll to position [0, 0]
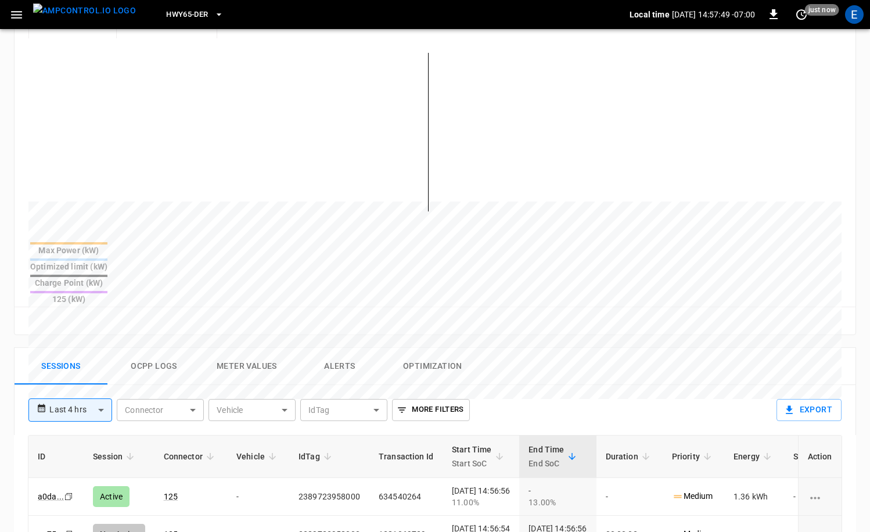
scroll to position [386, 0]
